Goal: Communication & Community: Answer question/provide support

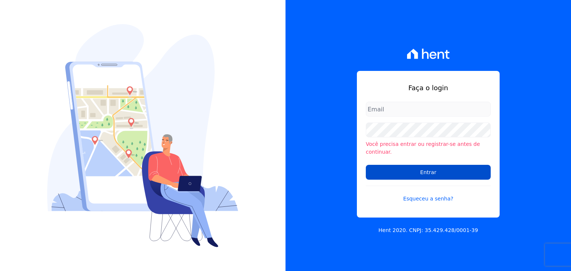
type input "[PERSON_NAME][EMAIL_ADDRESS][DOMAIN_NAME]"
click at [410, 167] on input "Entrar" at bounding box center [428, 172] width 125 height 15
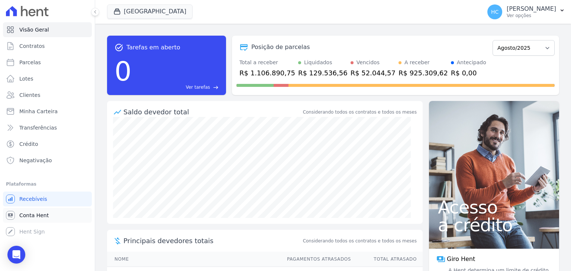
click at [44, 222] on link "Conta Hent" at bounding box center [47, 215] width 89 height 15
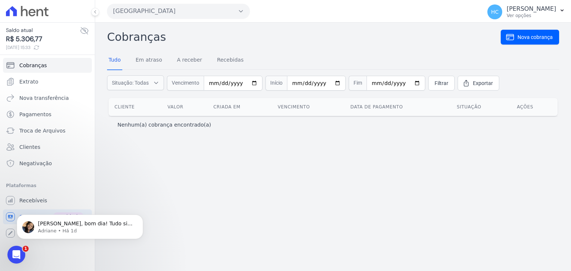
click at [55, 239] on body "Olá Henrique, bom dia! Tudo sim e você? Henrique quando a solicitação foi reali…" at bounding box center [80, 225] width 143 height 46
click at [64, 234] on p "Adriane • Há 1d" at bounding box center [86, 231] width 96 height 7
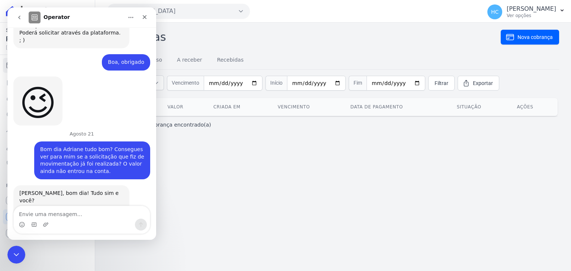
scroll to position [627, 0]
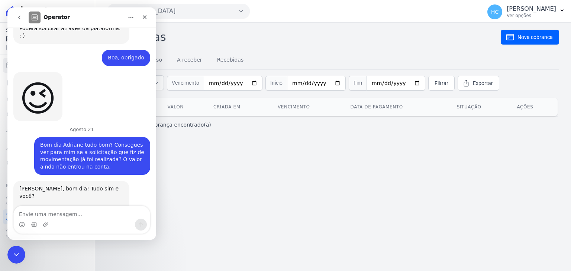
click at [84, 215] on textarea "Envie uma mensagem..." at bounding box center [82, 212] width 136 height 13
type textarea "Deu certo sim"
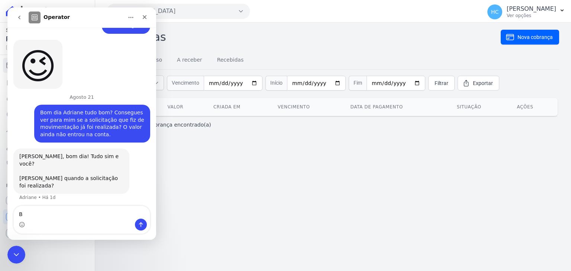
type textarea "Bo"
